Goal: Navigation & Orientation: Find specific page/section

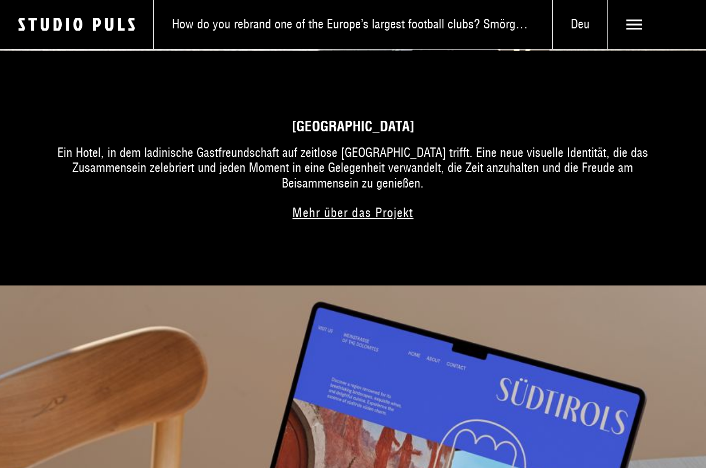
scroll to position [2770, 0]
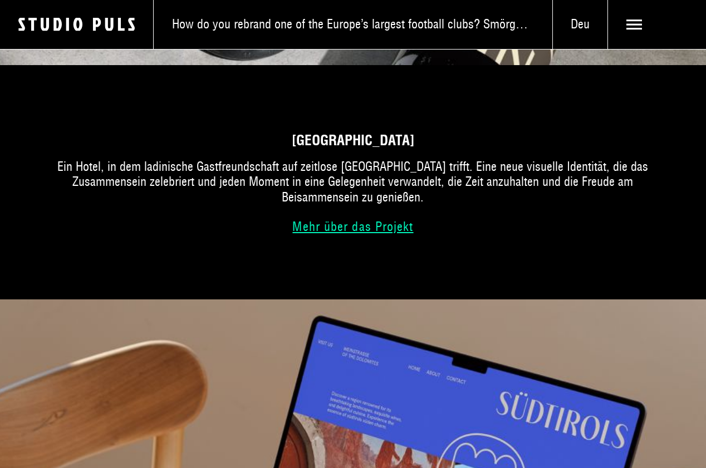
click at [398, 226] on link "Mehr über das Projekt" at bounding box center [352, 227] width 145 height 12
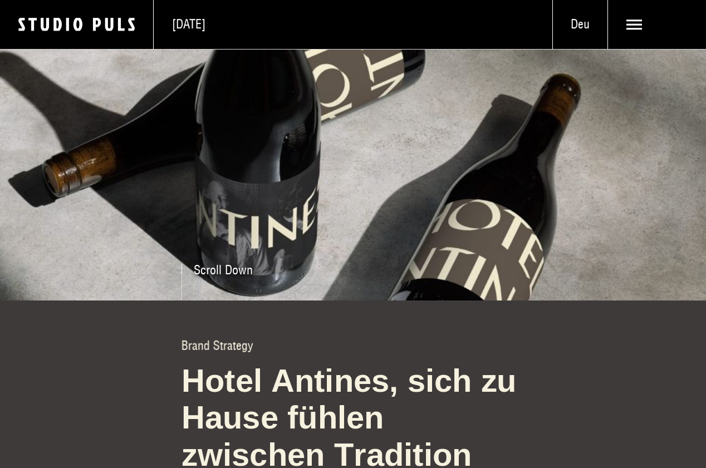
scroll to position [113, 0]
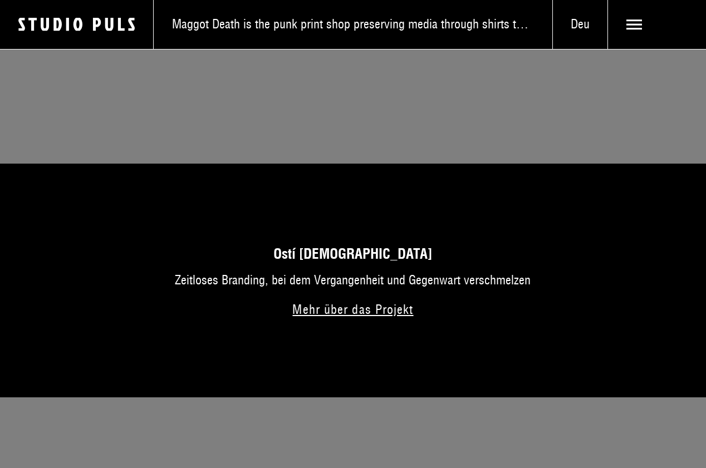
scroll to position [4779, 0]
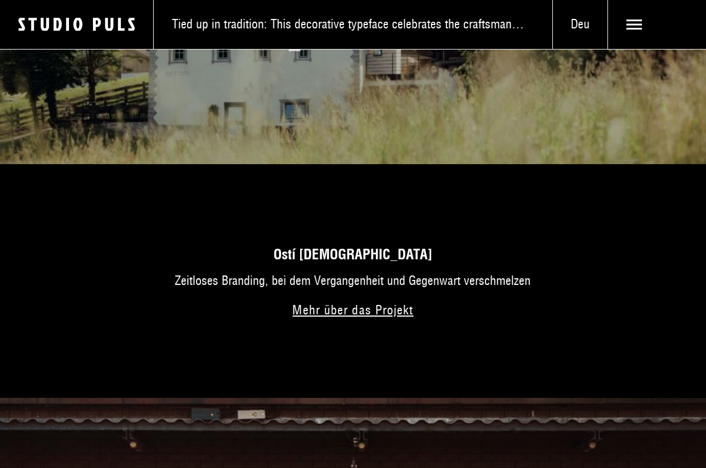
click at [84, 25] on icon "Logo Studio Puls" at bounding box center [85, 24] width 135 height 15
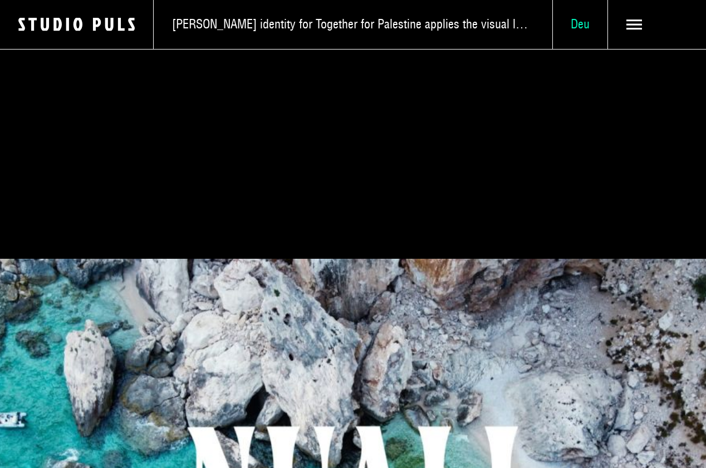
click at [571, 26] on span "Deu" at bounding box center [580, 25] width 55 height 16
click at [582, 67] on span "Lad" at bounding box center [580, 69] width 18 height 16
click at [585, 23] on span "Deu" at bounding box center [580, 25] width 55 height 16
click at [583, 90] on span "Ita" at bounding box center [580, 91] width 12 height 16
